Goal: Task Accomplishment & Management: Use online tool/utility

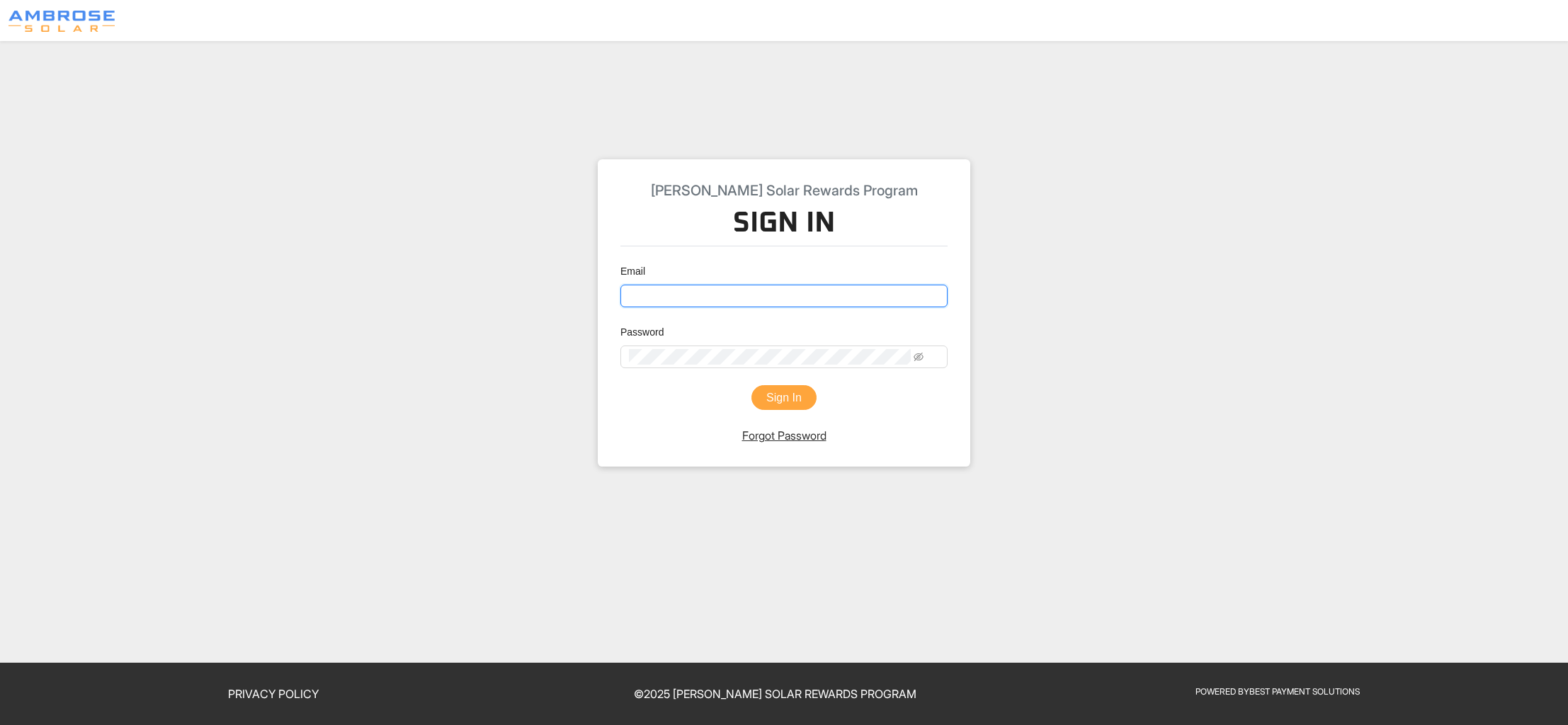
type input "[EMAIL_ADDRESS][DOMAIN_NAME]"
click at [779, 411] on button "Sign In" at bounding box center [784, 398] width 65 height 25
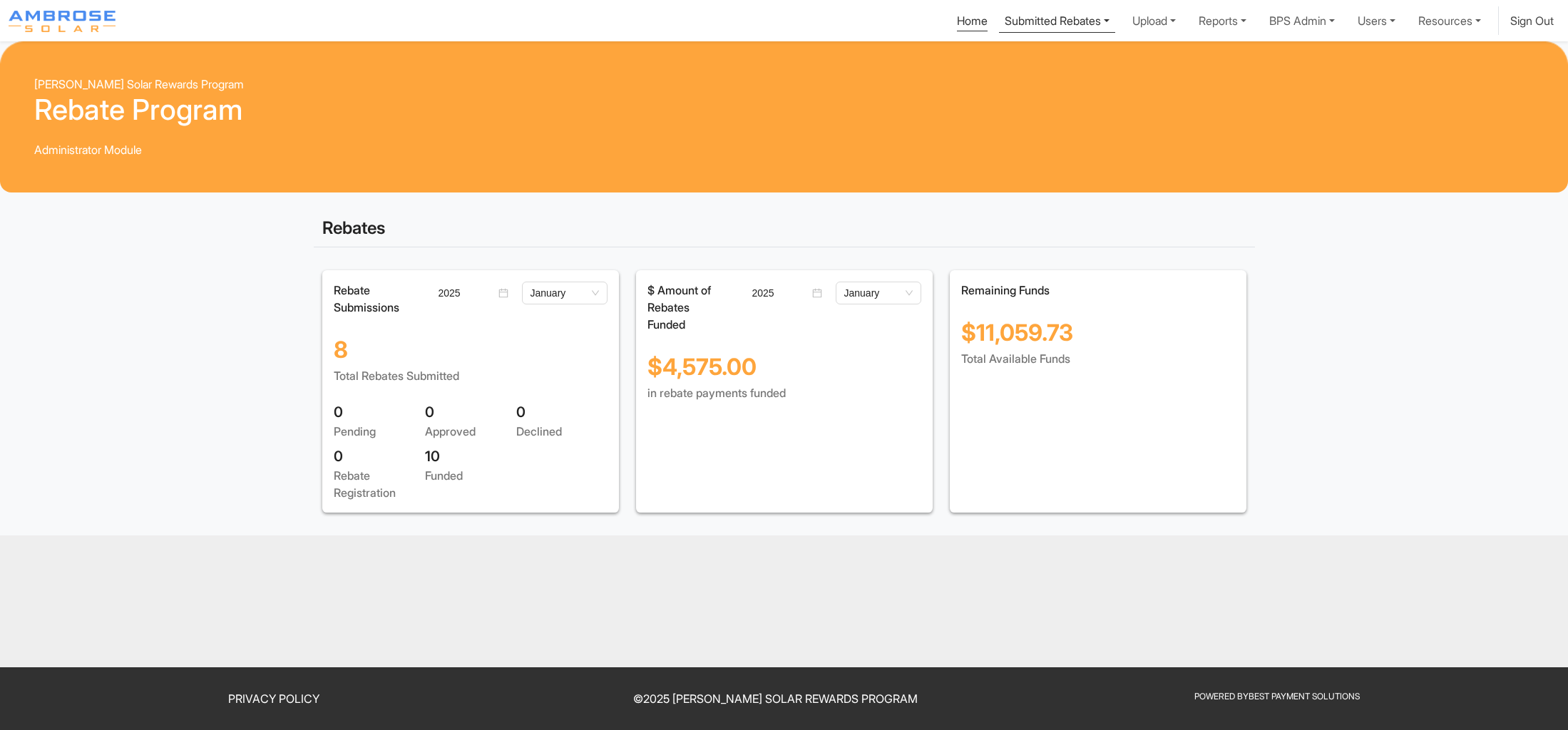
click at [999, 26] on link "Submitted Rebates" at bounding box center [1057, 20] width 117 height 26
click at [1033, 29] on link "Upload" at bounding box center [1057, 21] width 117 height 29
